Goal: Task Accomplishment & Management: Manage account settings

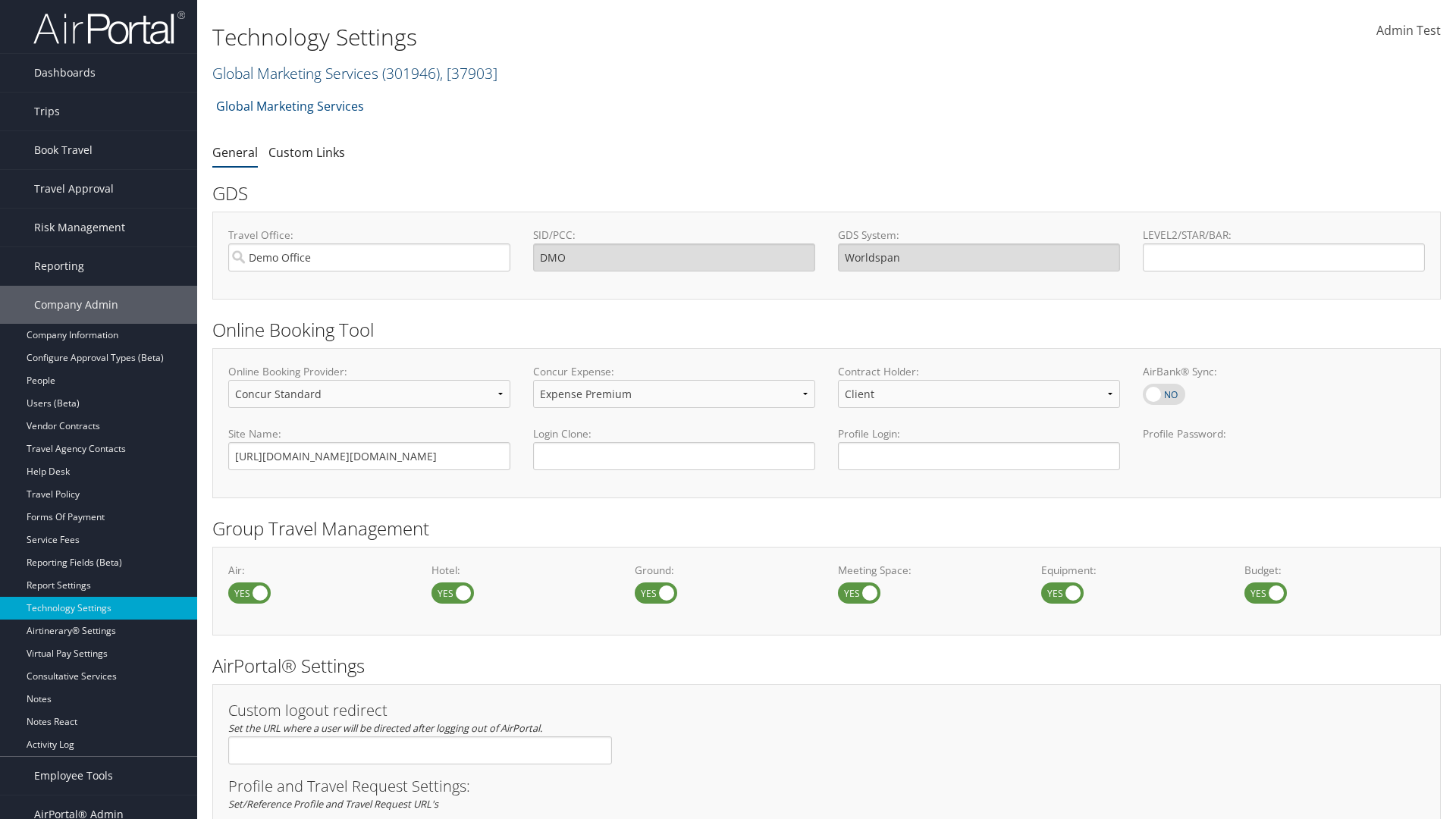
click at [294, 73] on link "Global Marketing Services ( 301946 ) , [ 37903 ]" at bounding box center [355, 73] width 285 height 21
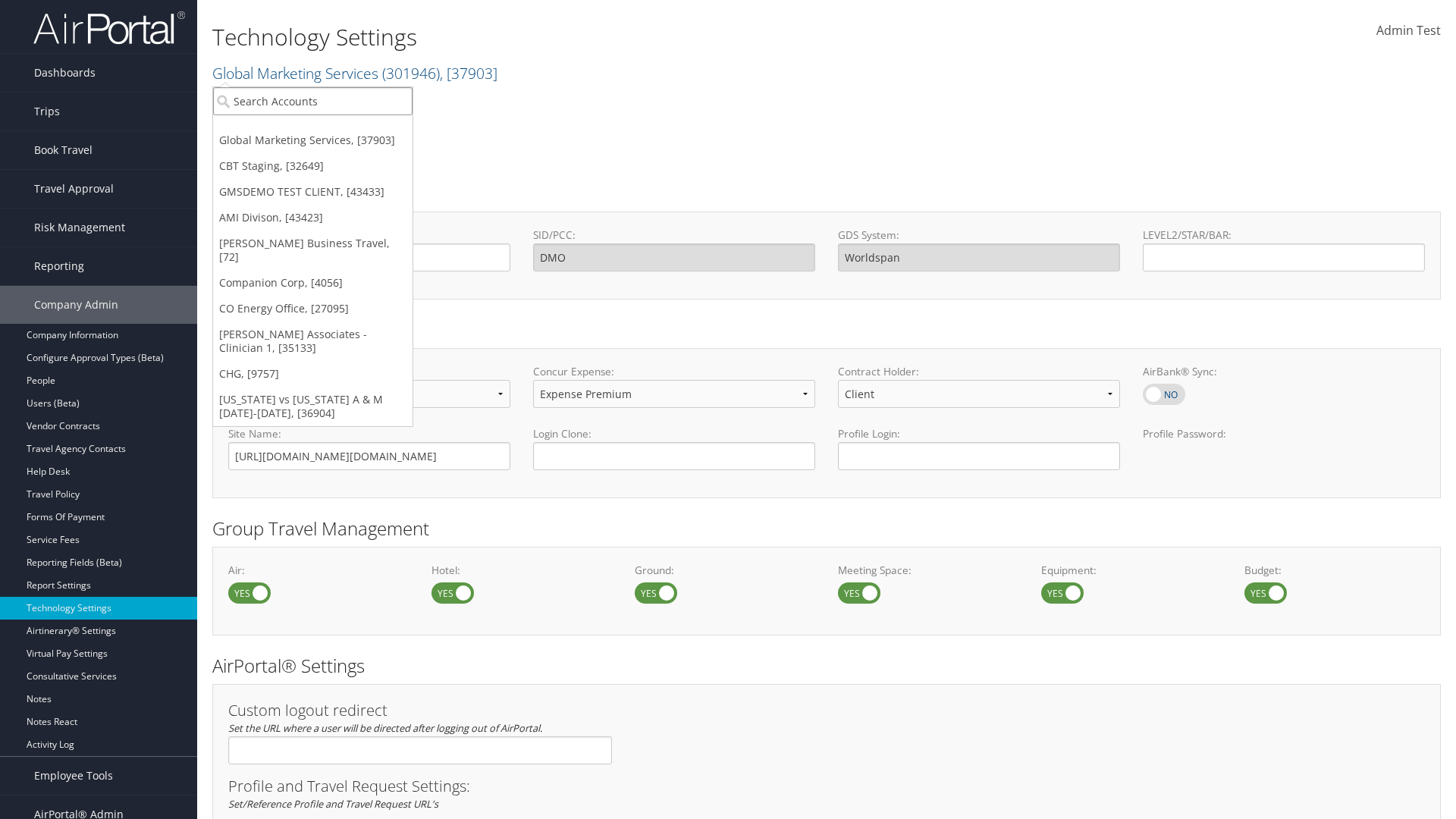
click at [312, 101] on input "search" at bounding box center [313, 101] width 200 height 28
type input "CBTSTG"
click at [312, 129] on div "CBT Staging (CBTSTG), [32649]" at bounding box center [312, 128] width 216 height 13
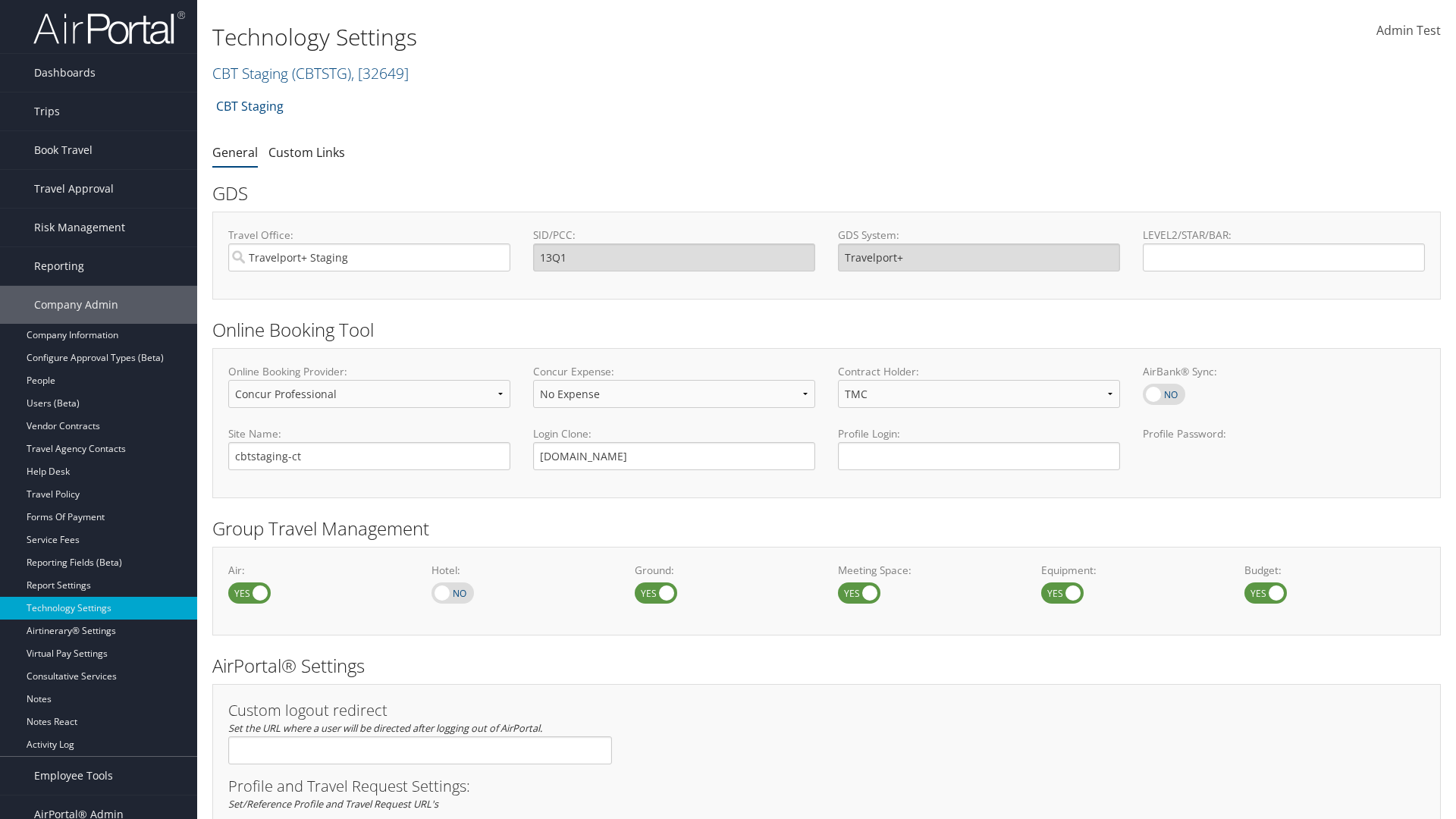
select select "4"
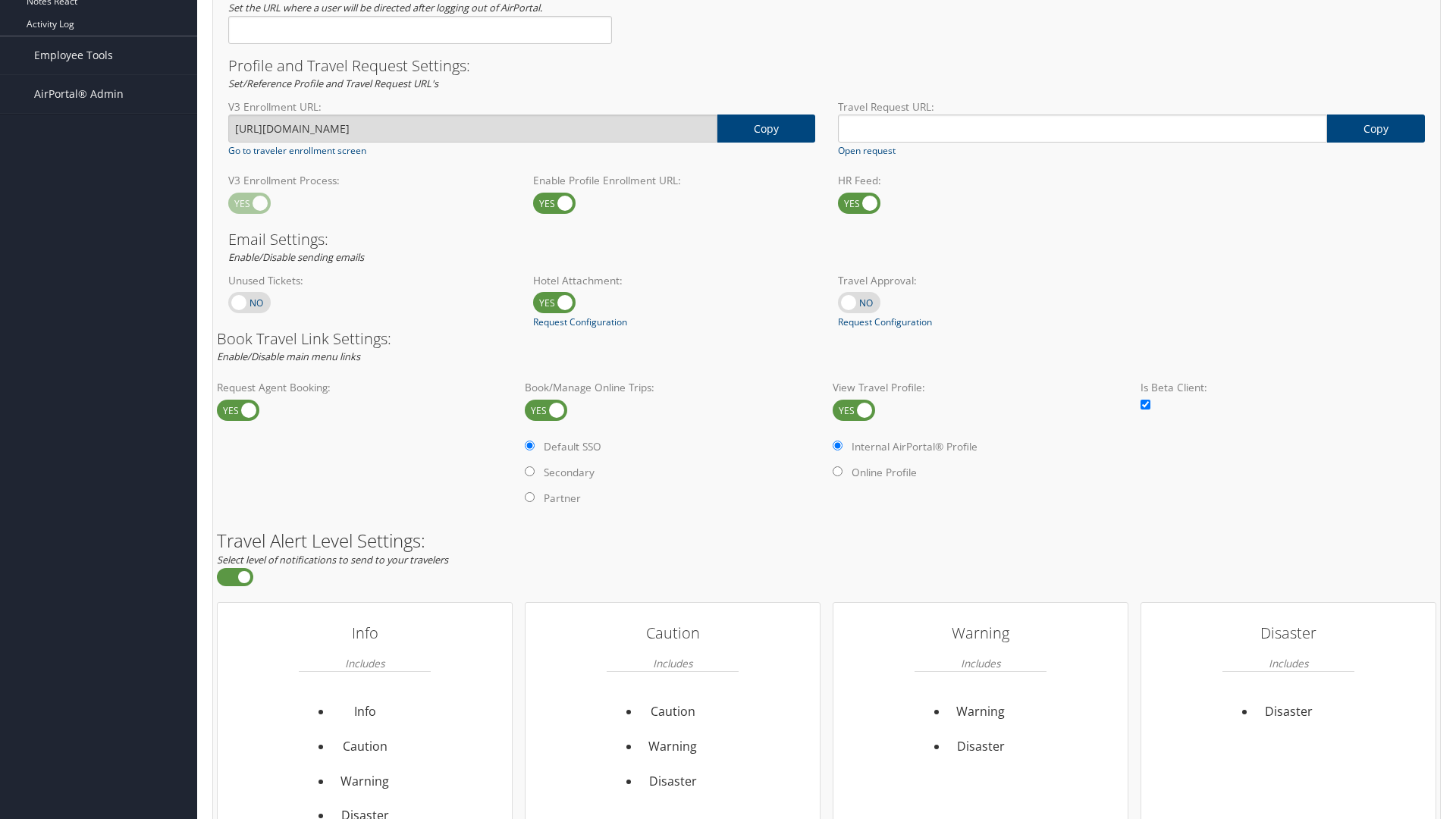
click at [854, 410] on label at bounding box center [854, 410] width 43 height 21
click at [850, 410] on input "checkbox" at bounding box center [845, 411] width 10 height 10
click at [854, 410] on label at bounding box center [854, 410] width 43 height 21
click at [850, 410] on input "checkbox" at bounding box center [845, 411] width 10 height 10
checkbox input "true"
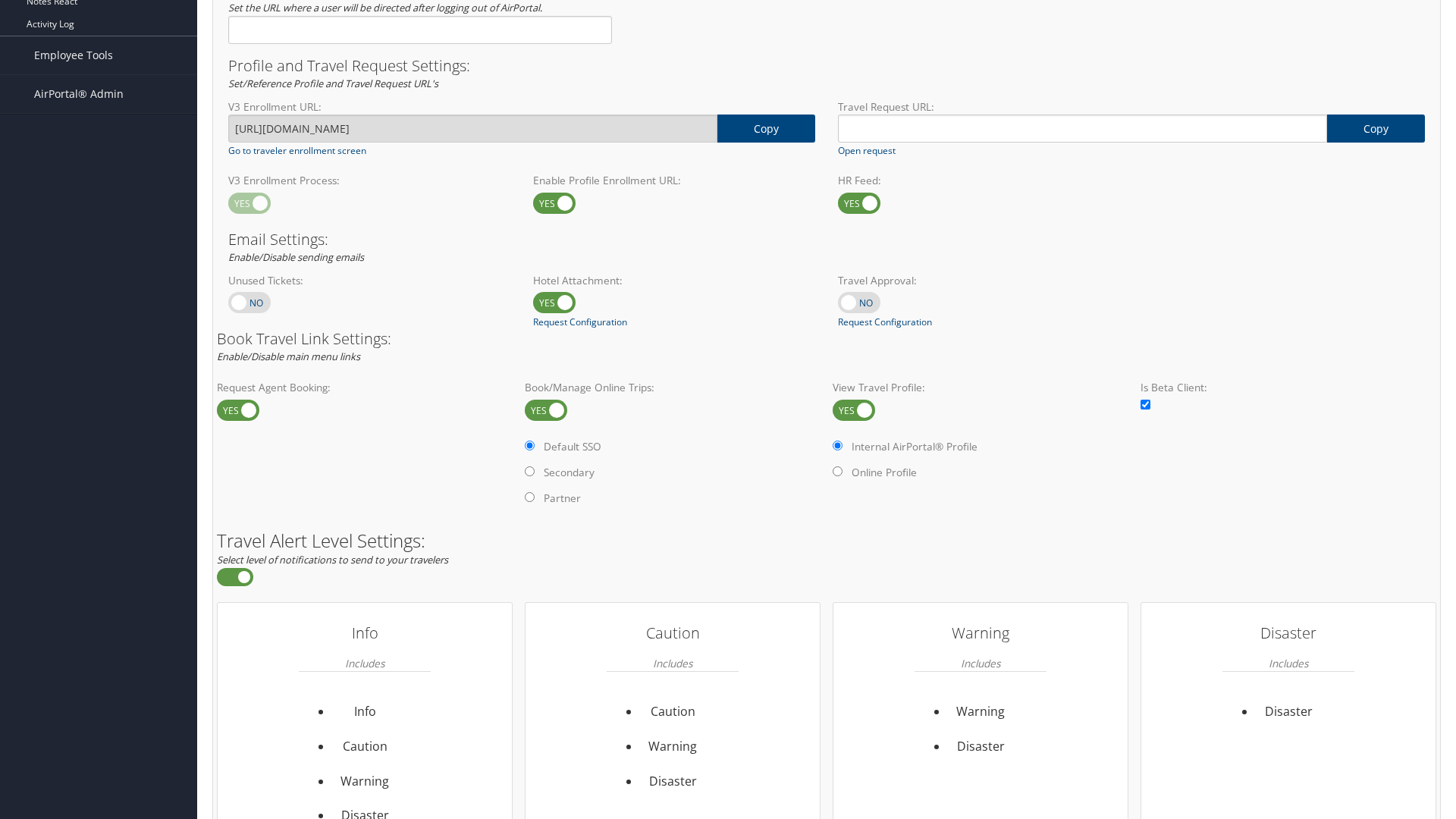
click at [886, 472] on label "Online Profile" at bounding box center [884, 472] width 65 height 15
click at [843, 472] on input "Online Profile" at bounding box center [837, 471] width 10 height 10
radio input "true"
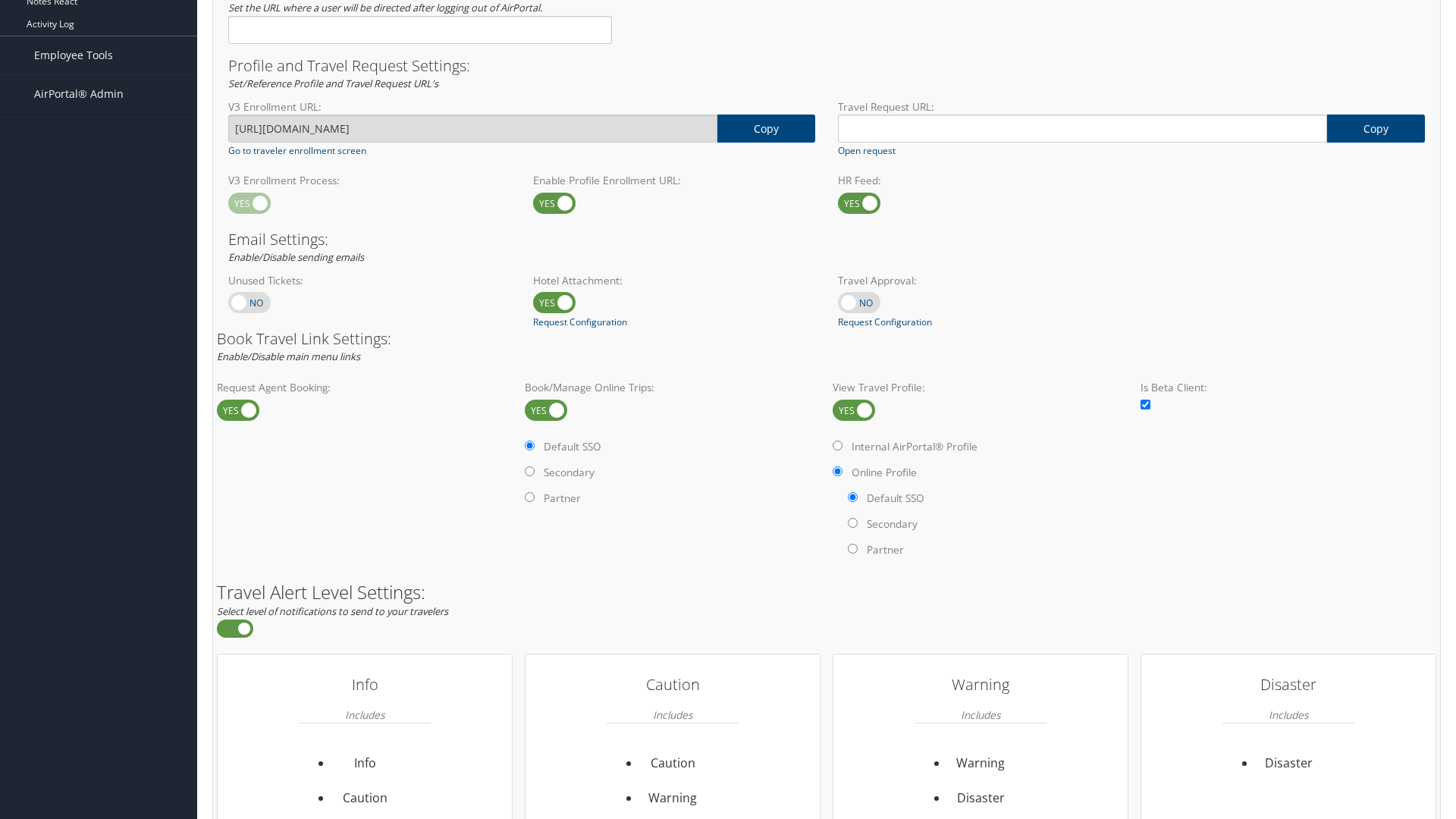
scroll to position [929, 0]
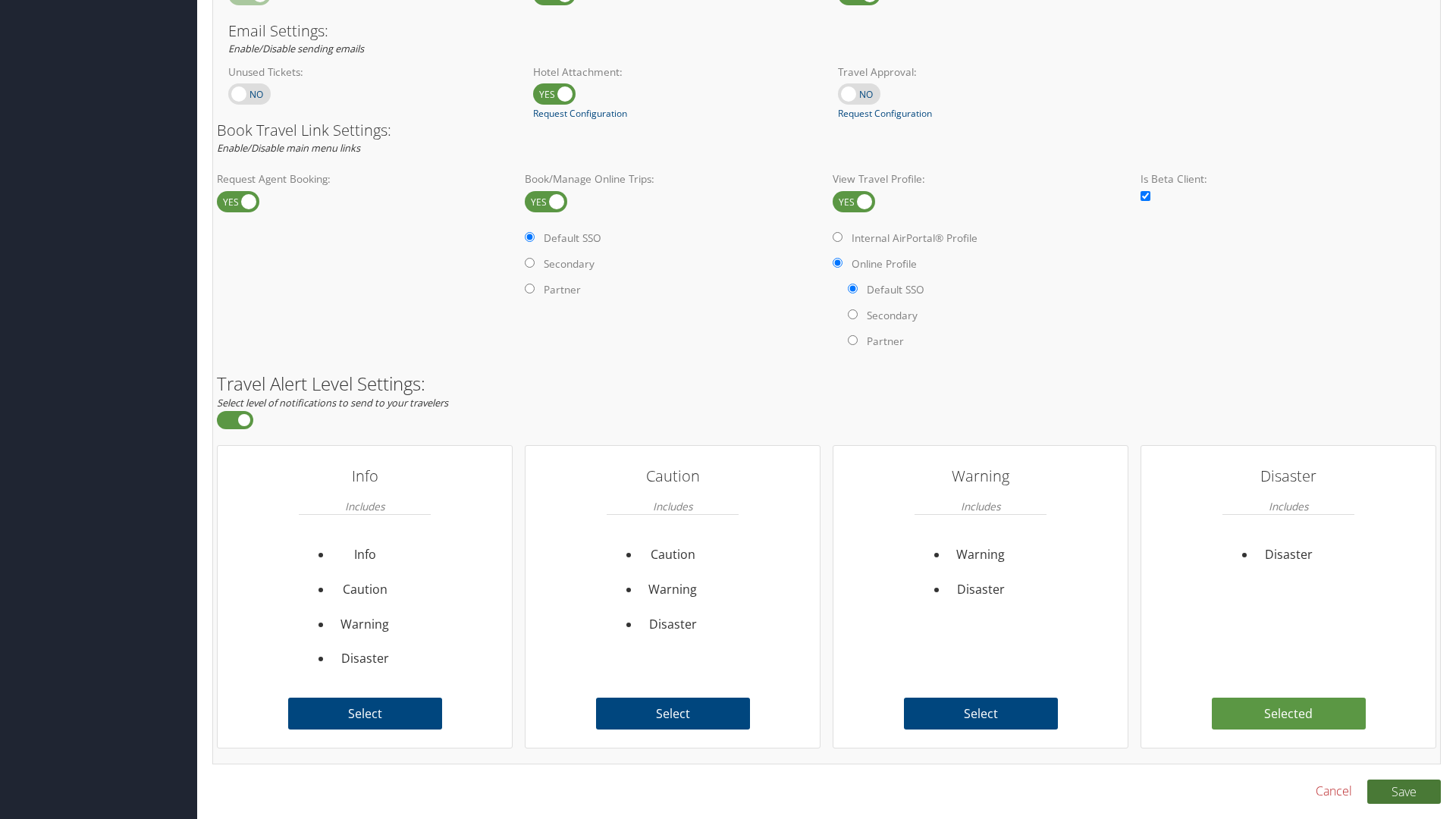
click at [1404, 791] on button "Save" at bounding box center [1404, 791] width 74 height 25
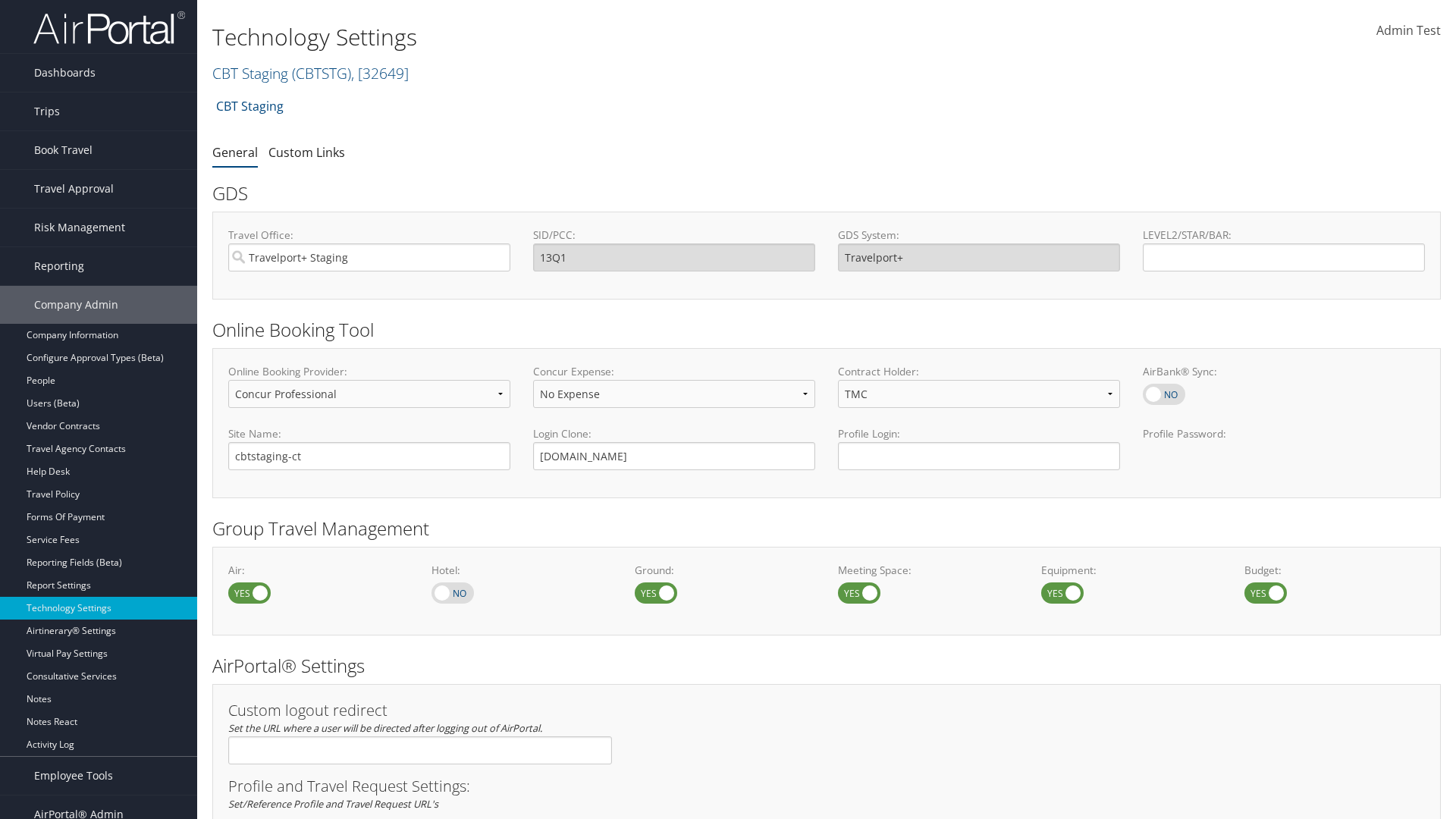
select select "4"
